Goal: Task Accomplishment & Management: Complete application form

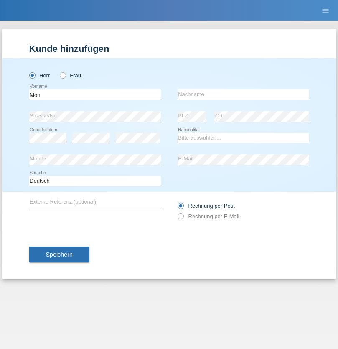
type input "Mon"
click at [243, 94] on input "text" at bounding box center [242, 94] width 131 height 10
type input "Smajlaj"
select select "XK"
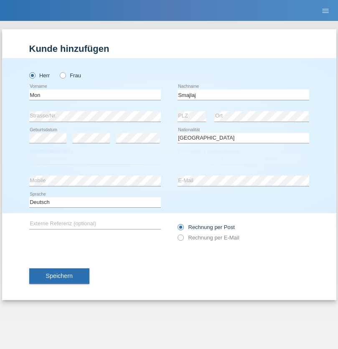
select select "C"
select select "14"
select select "02"
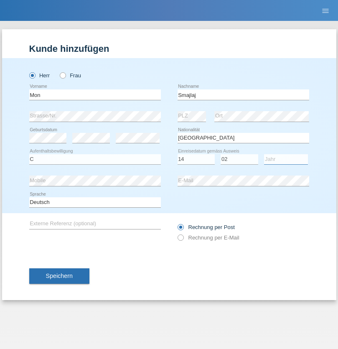
select select "2021"
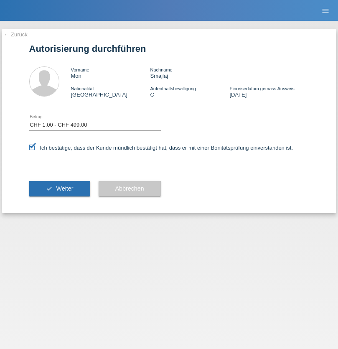
select select "1"
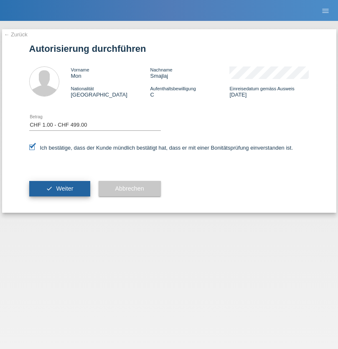
click at [59, 188] on span "Weiter" at bounding box center [64, 188] width 17 height 7
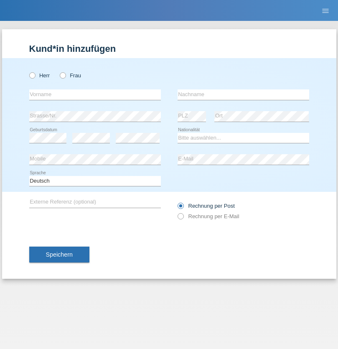
radio input "true"
click at [95, 94] on input "text" at bounding box center [94, 94] width 131 height 10
type input "[PERSON_NAME]"
click at [243, 94] on input "text" at bounding box center [242, 94] width 131 height 10
type input "Sterle"
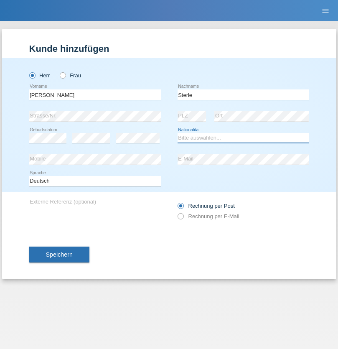
select select "CH"
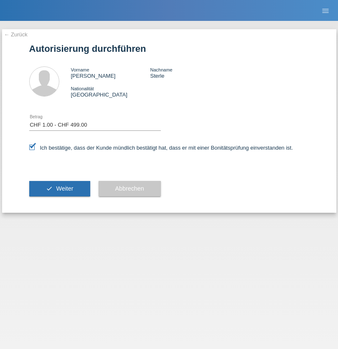
select select "1"
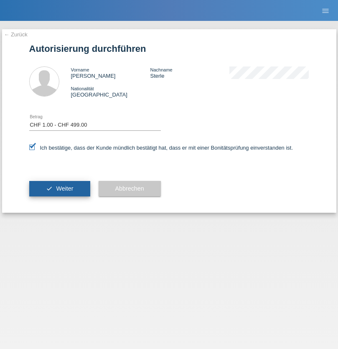
click at [59, 188] on span "Weiter" at bounding box center [64, 188] width 17 height 7
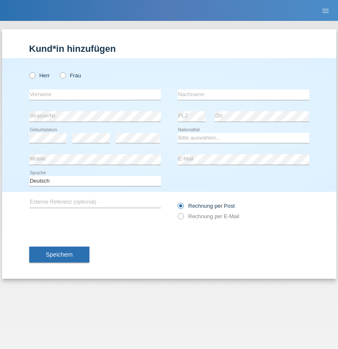
radio input "true"
click at [95, 94] on input "text" at bounding box center [94, 94] width 131 height 10
type input "[PERSON_NAME] Ananthamyil"
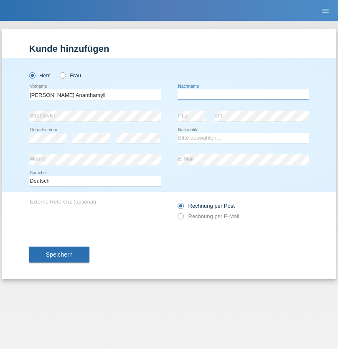
click at [243, 94] on input "text" at bounding box center [242, 94] width 131 height 10
type input "[EMAIL_ADDRESS][DOMAIN_NAME]"
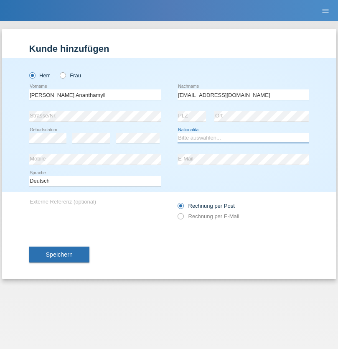
select select "LK"
select select "C"
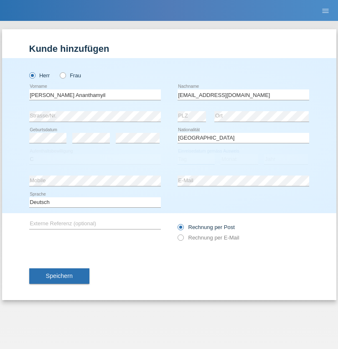
select select "27"
select select "01"
select select "1991"
